Goal: Information Seeking & Learning: Learn about a topic

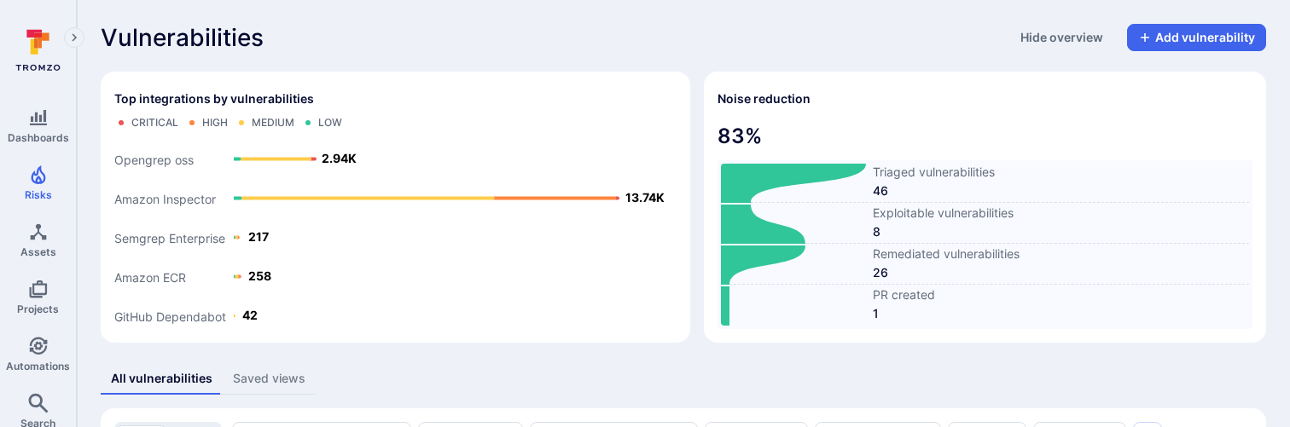
click at [907, 33] on div "Vulnerabilities Hide overview Add vulnerability" at bounding box center [683, 37] width 1165 height 27
click at [807, 139] on span "83 %" at bounding box center [984, 136] width 535 height 27
click at [38, 309] on span "Projects" at bounding box center [38, 309] width 42 height 13
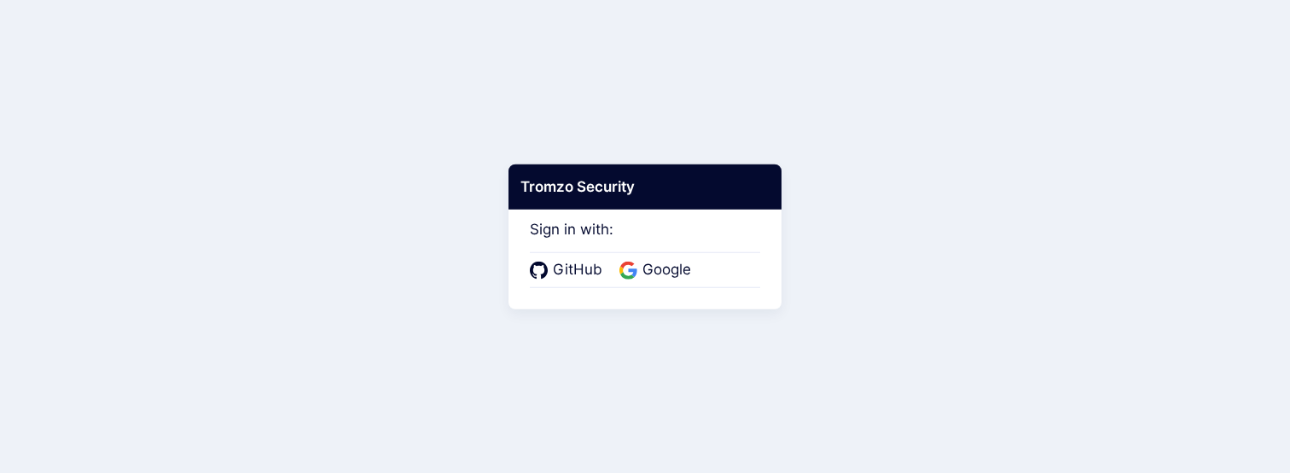
click at [669, 268] on span "Google" at bounding box center [666, 270] width 59 height 22
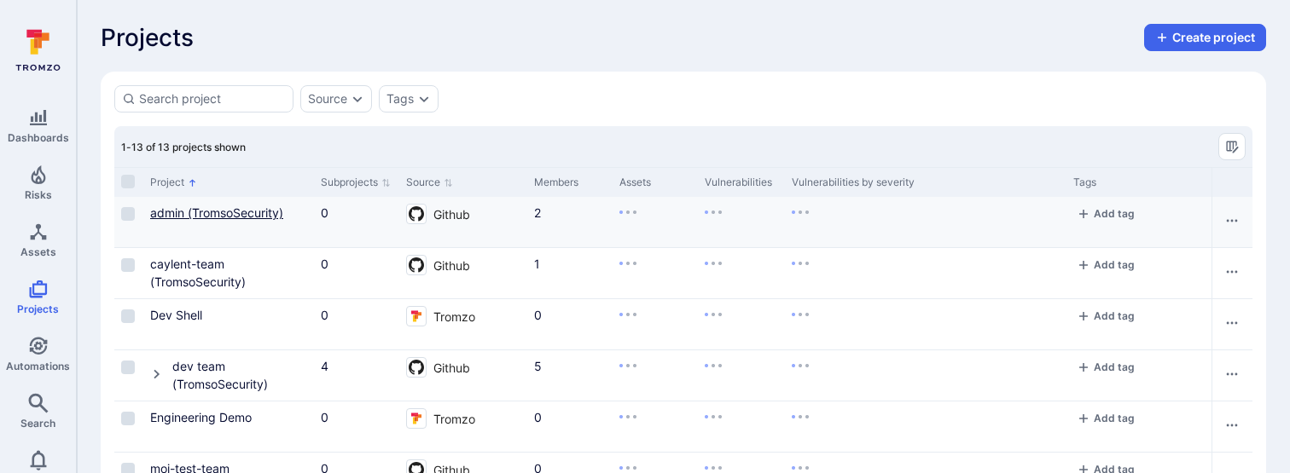
click at [185, 213] on link "admin (TromsoSecurity)" at bounding box center [216, 213] width 133 height 15
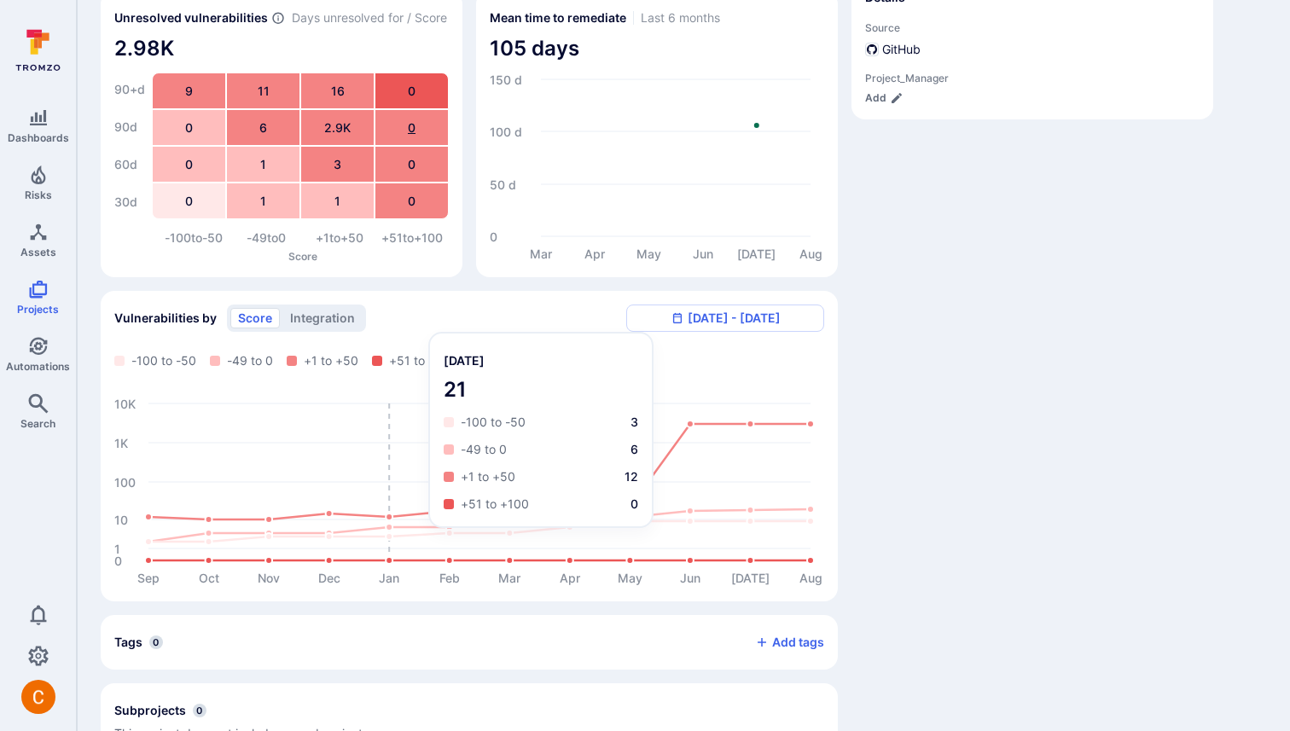
scroll to position [299, 0]
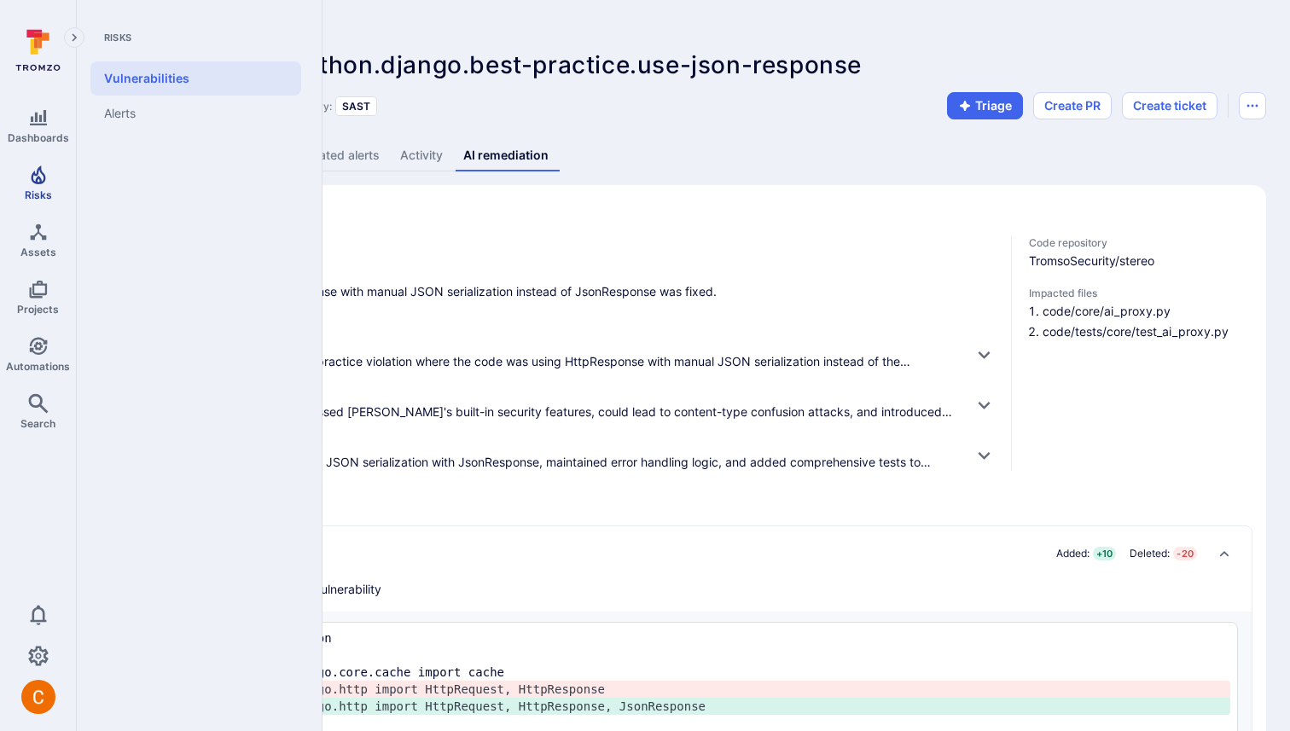
click at [47, 179] on icon "Risks" at bounding box center [38, 175] width 20 height 20
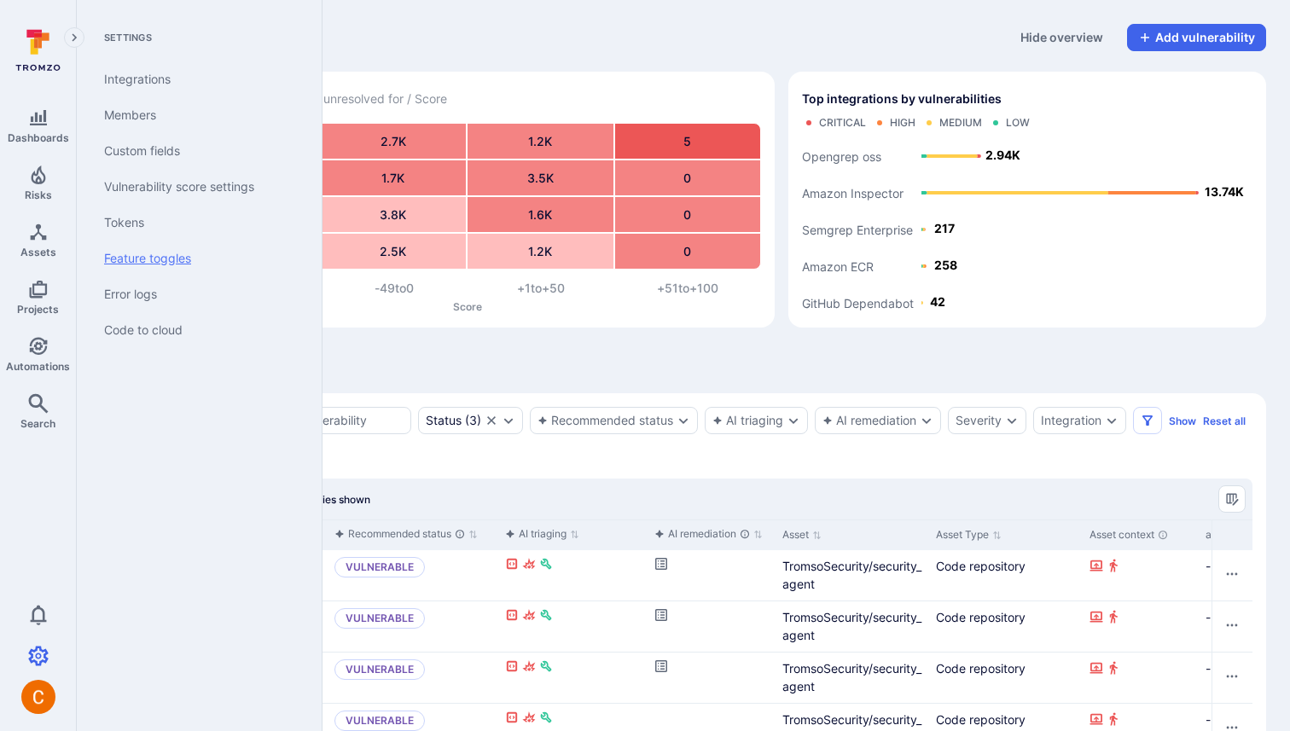
click at [171, 258] on link "Feature toggles" at bounding box center [195, 259] width 211 height 36
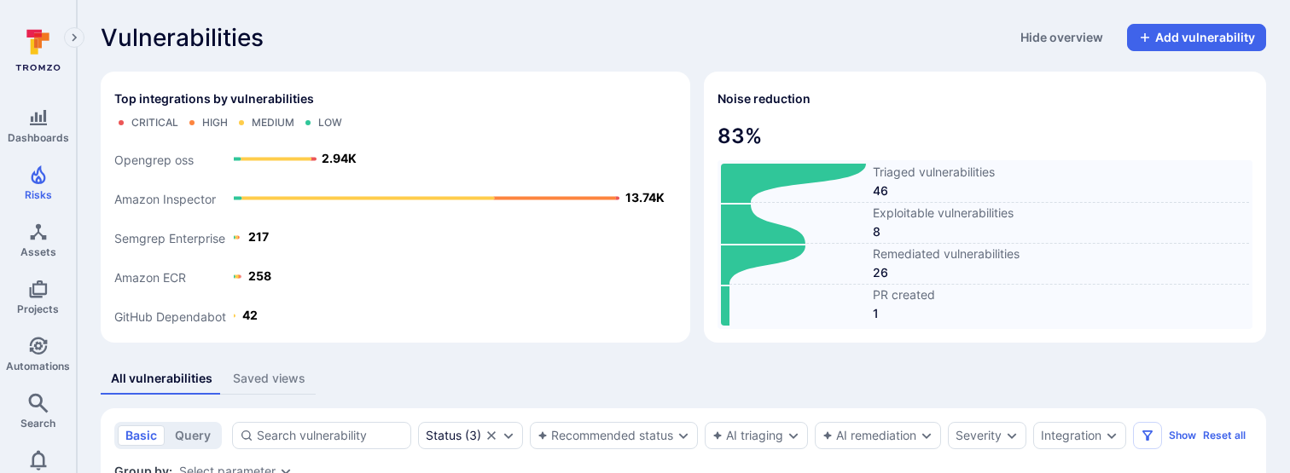
click at [839, 90] on div "Noise reduction" at bounding box center [984, 98] width 535 height 27
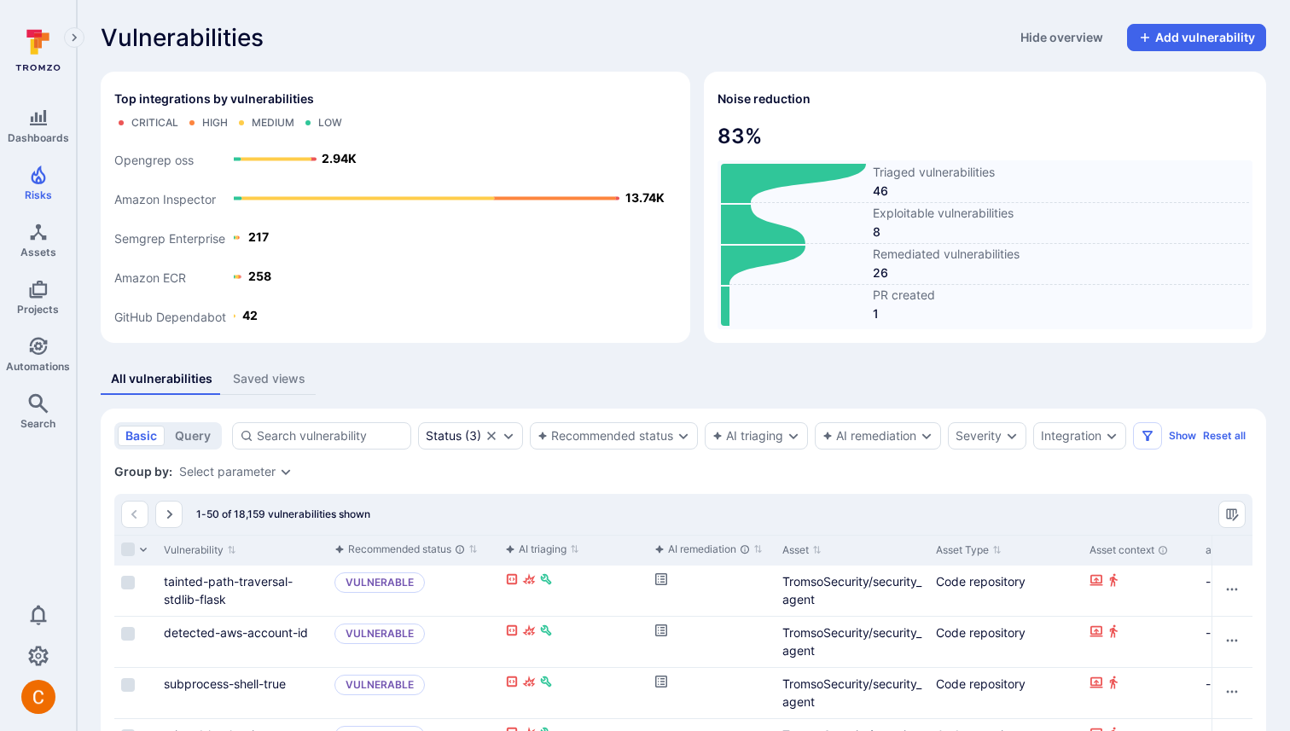
click at [937, 37] on div "Vulnerabilities Hide overview Add vulnerability" at bounding box center [683, 37] width 1165 height 27
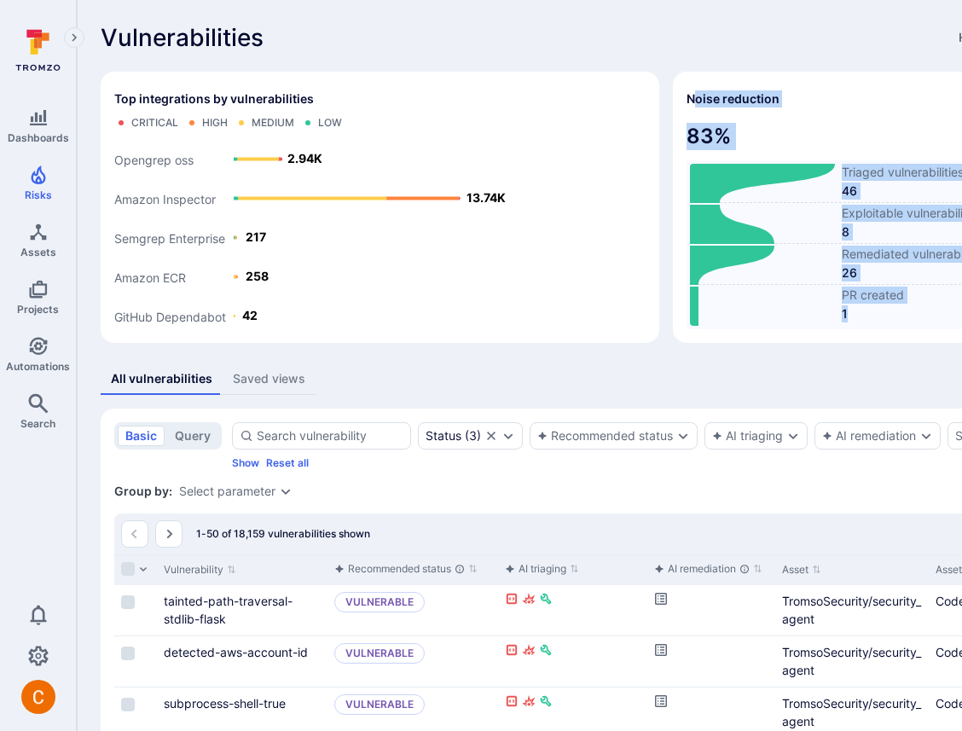
drag, startPoint x: 562, startPoint y: 104, endPoint x: 838, endPoint y: 313, distance: 345.8
click at [838, 313] on section "Noise reduction 83 % Triaged vulnerabilities 46 Exploitable vulnerabilities 8 R…" at bounding box center [938, 207] width 531 height 271
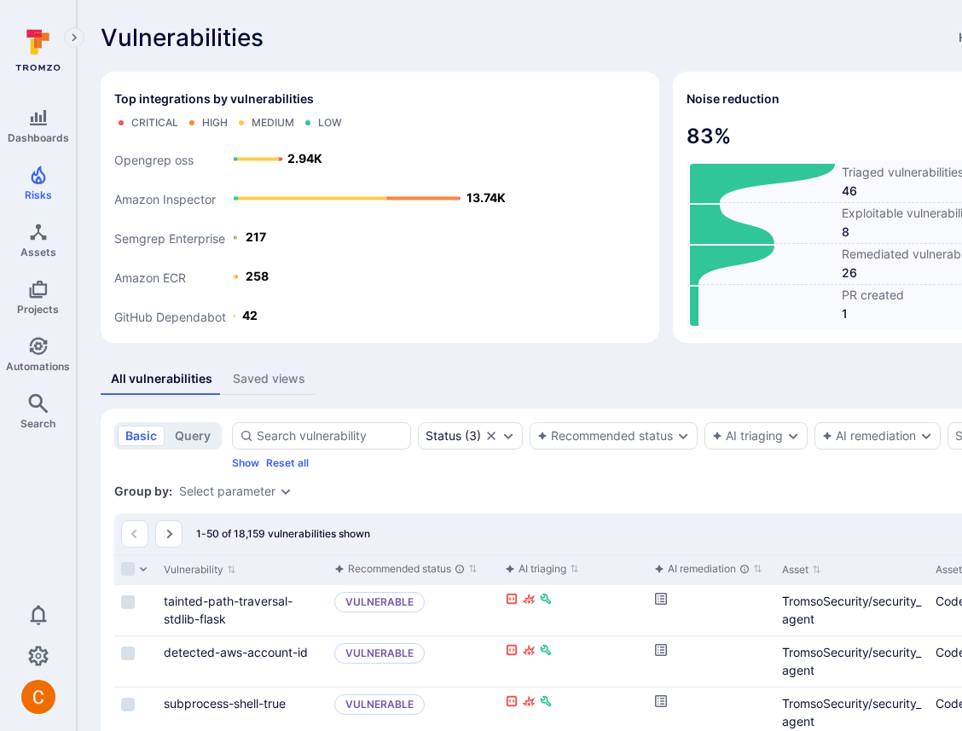
click at [718, 127] on span "83 %" at bounding box center [939, 136] width 504 height 27
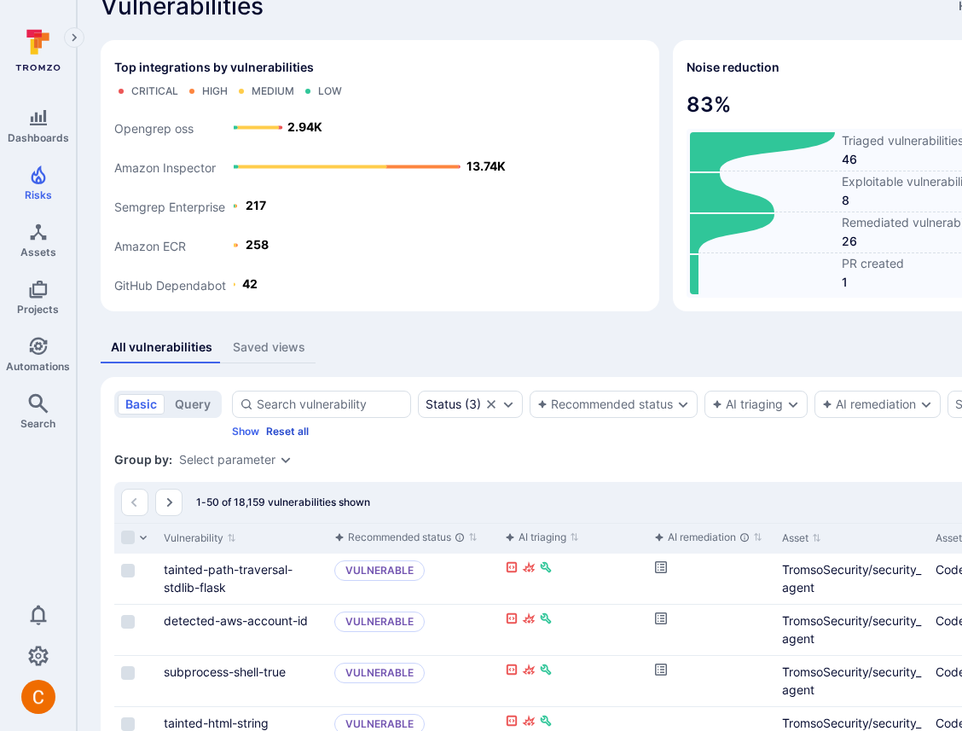
scroll to position [37, 0]
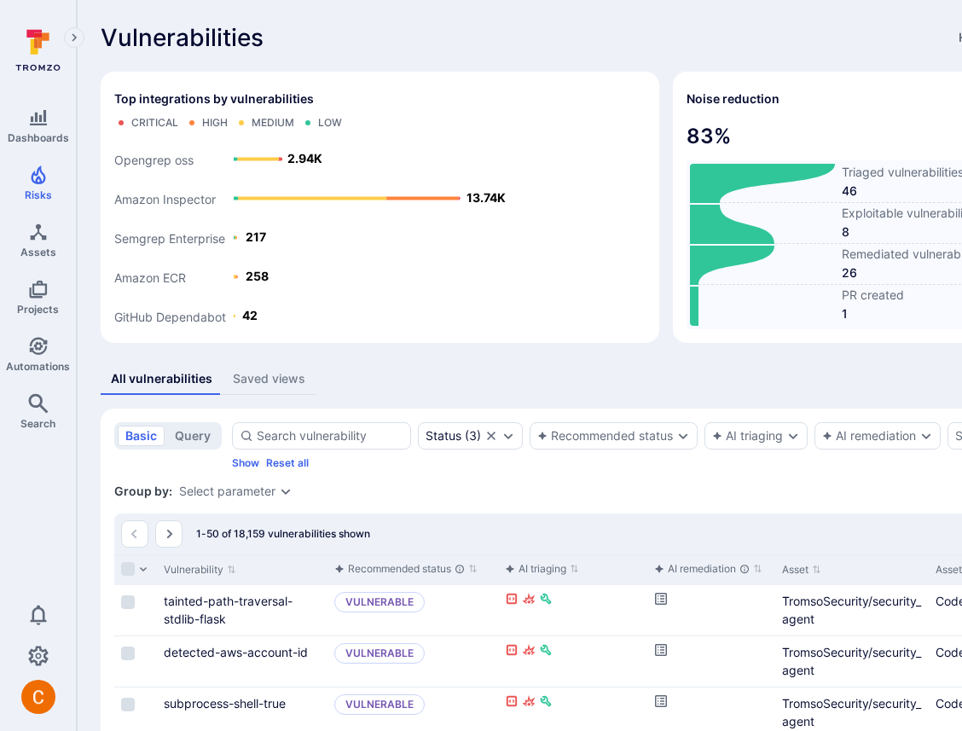
click at [687, 109] on div "Noise reduction" at bounding box center [939, 98] width 504 height 27
click at [726, 143] on span "83 %" at bounding box center [939, 136] width 504 height 27
drag, startPoint x: 733, startPoint y: 174, endPoint x: 722, endPoint y: 210, distance: 37.5
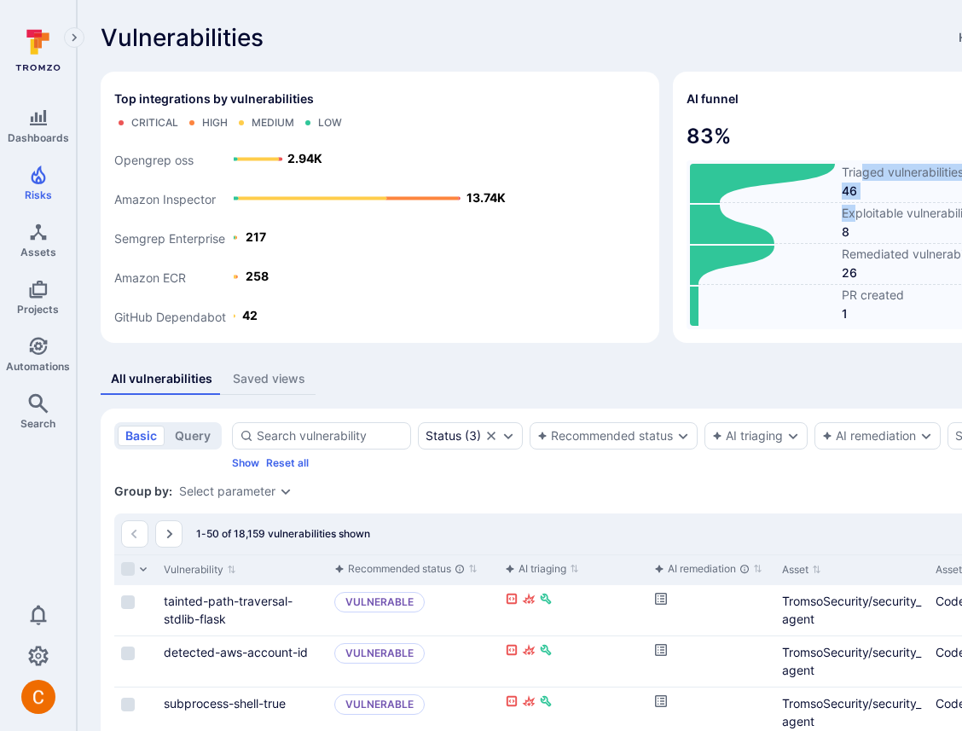
click at [722, 210] on div "Triaged vulnerabilities 46 Exploitable vulnerabilities 8 Remediated vulnerabili…" at bounding box center [939, 244] width 504 height 169
drag, startPoint x: 553, startPoint y: 131, endPoint x: 591, endPoint y: 139, distance: 39.1
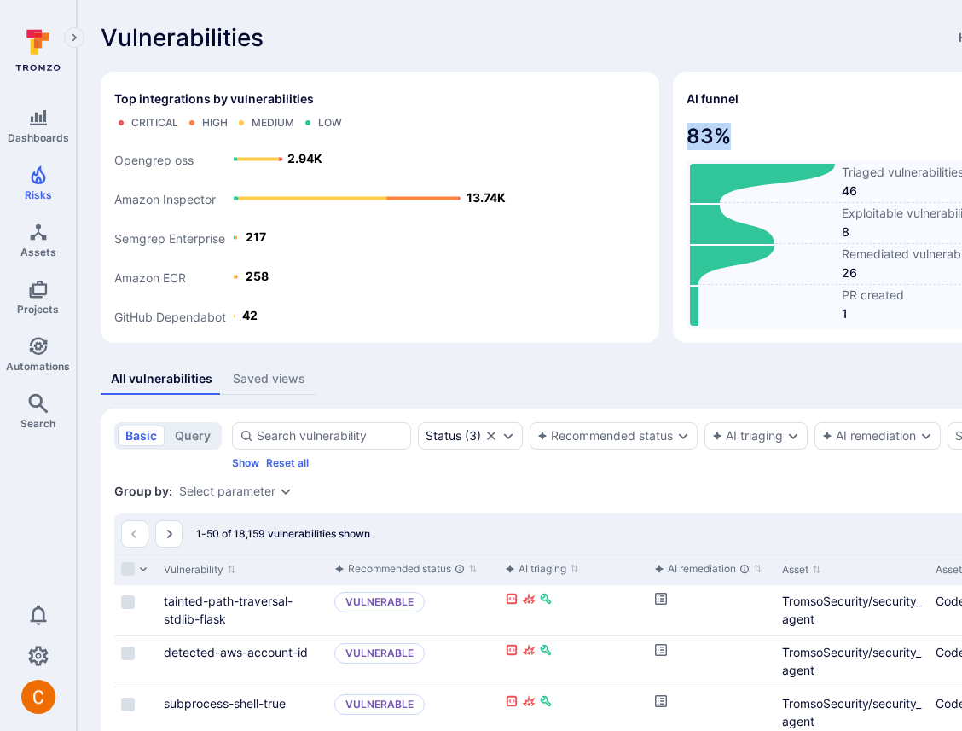
click at [687, 138] on span "83 %" at bounding box center [939, 136] width 504 height 27
drag, startPoint x: 710, startPoint y: 184, endPoint x: 725, endPoint y: 231, distance: 49.4
click at [725, 231] on div "Triaged vulnerabilities 46 Exploitable vulnerabilities 8 Remediated vulnerabili…" at bounding box center [939, 244] width 504 height 169
drag, startPoint x: 720, startPoint y: 259, endPoint x: 731, endPoint y: 338, distance: 79.3
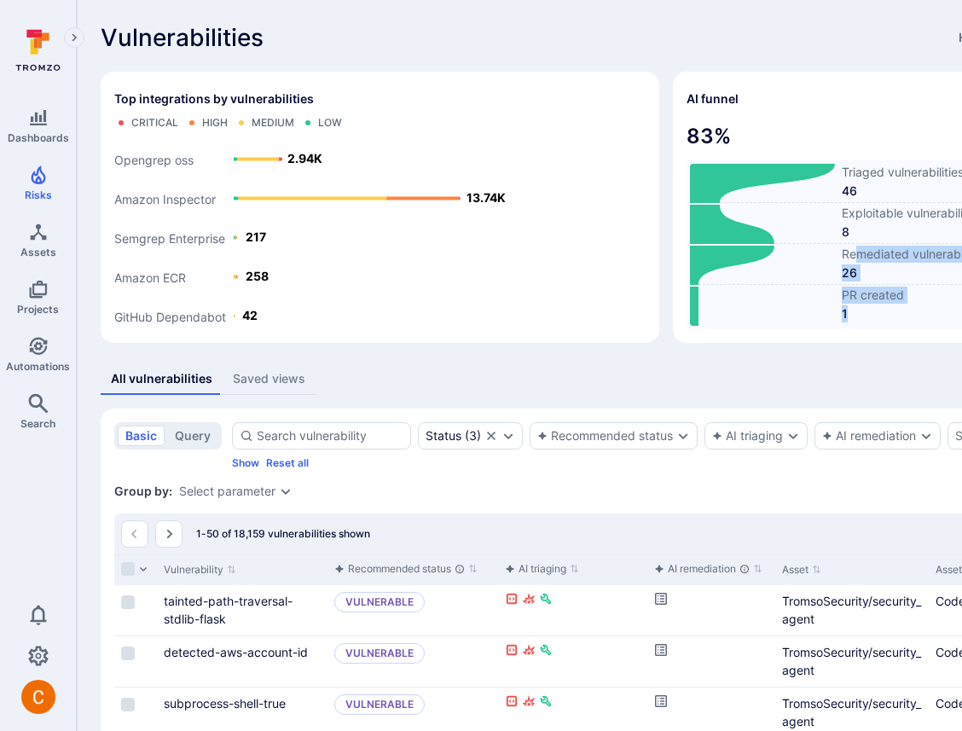
click at [731, 338] on section "AI funnel 83 % Triaged vulnerabilities 46 Exploitable vulnerabilities 8 Remedia…" at bounding box center [938, 207] width 531 height 271
drag, startPoint x: 555, startPoint y: 133, endPoint x: 612, endPoint y: 133, distance: 57.2
click at [687, 133] on span "83 %" at bounding box center [939, 136] width 504 height 27
drag, startPoint x: 713, startPoint y: 174, endPoint x: 721, endPoint y: 184, distance: 12.8
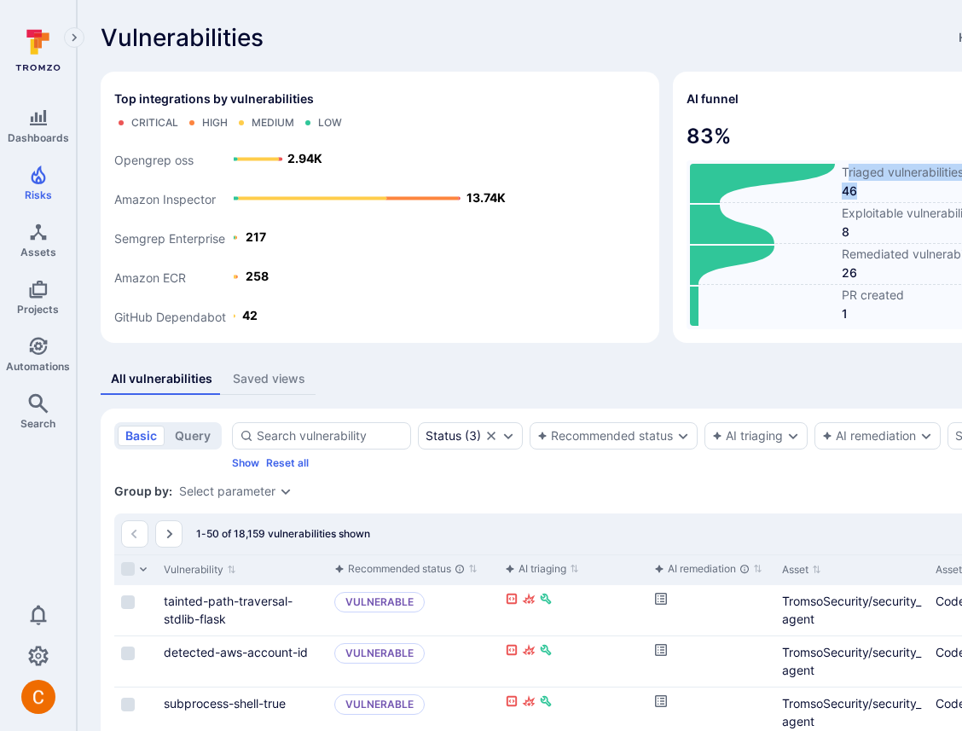
click at [721, 183] on div "Triaged vulnerabilities 46" at bounding box center [938, 183] width 497 height 39
drag, startPoint x: 722, startPoint y: 299, endPoint x: 721, endPoint y: 307, distance: 8.6
click at [721, 307] on div "PR created 1" at bounding box center [938, 306] width 497 height 39
click at [728, 126] on span "83 %" at bounding box center [939, 136] width 504 height 27
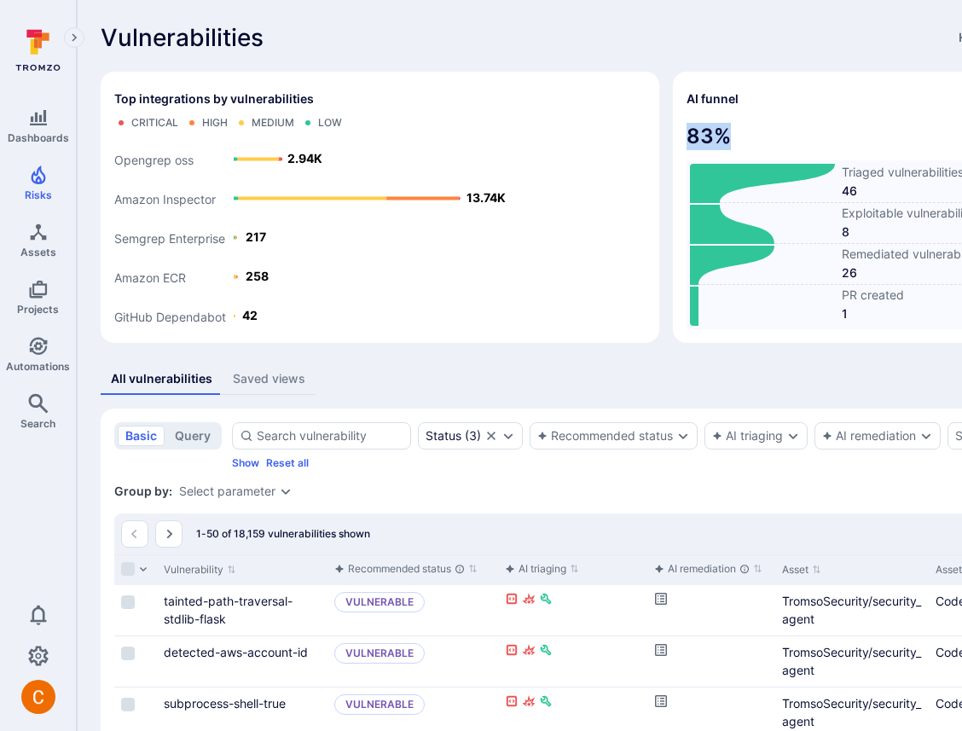
drag, startPoint x: 558, startPoint y: 128, endPoint x: 637, endPoint y: 131, distance: 79.4
click at [687, 131] on span "83 %" at bounding box center [939, 136] width 504 height 27
click at [728, 160] on div "Triaged vulnerabilities 46 Exploitable vulnerabilities 8 Remediated vulnerabili…" at bounding box center [939, 244] width 504 height 169
drag, startPoint x: 723, startPoint y: 165, endPoint x: 805, endPoint y: 219, distance: 98.7
click at [805, 219] on div "Triaged vulnerabilities 46 Exploitable vulnerabilities 8 Remediated vulnerabili…" at bounding box center [939, 244] width 504 height 169
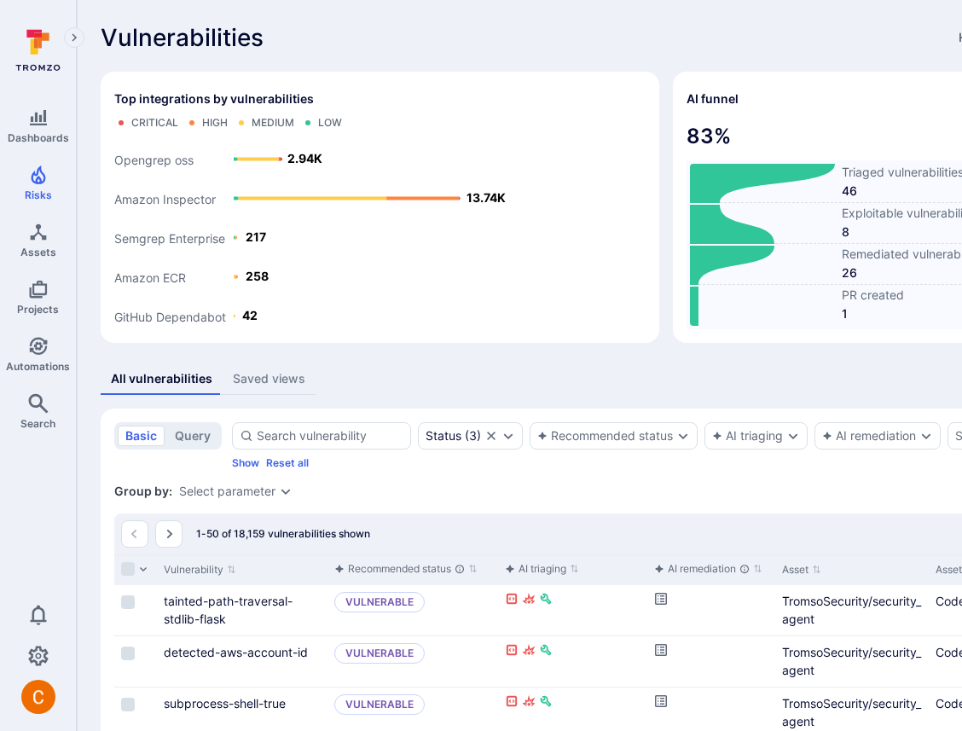
click at [699, 303] on icon at bounding box center [762, 306] width 145 height 39
